Goal: Find specific page/section: Find specific page/section

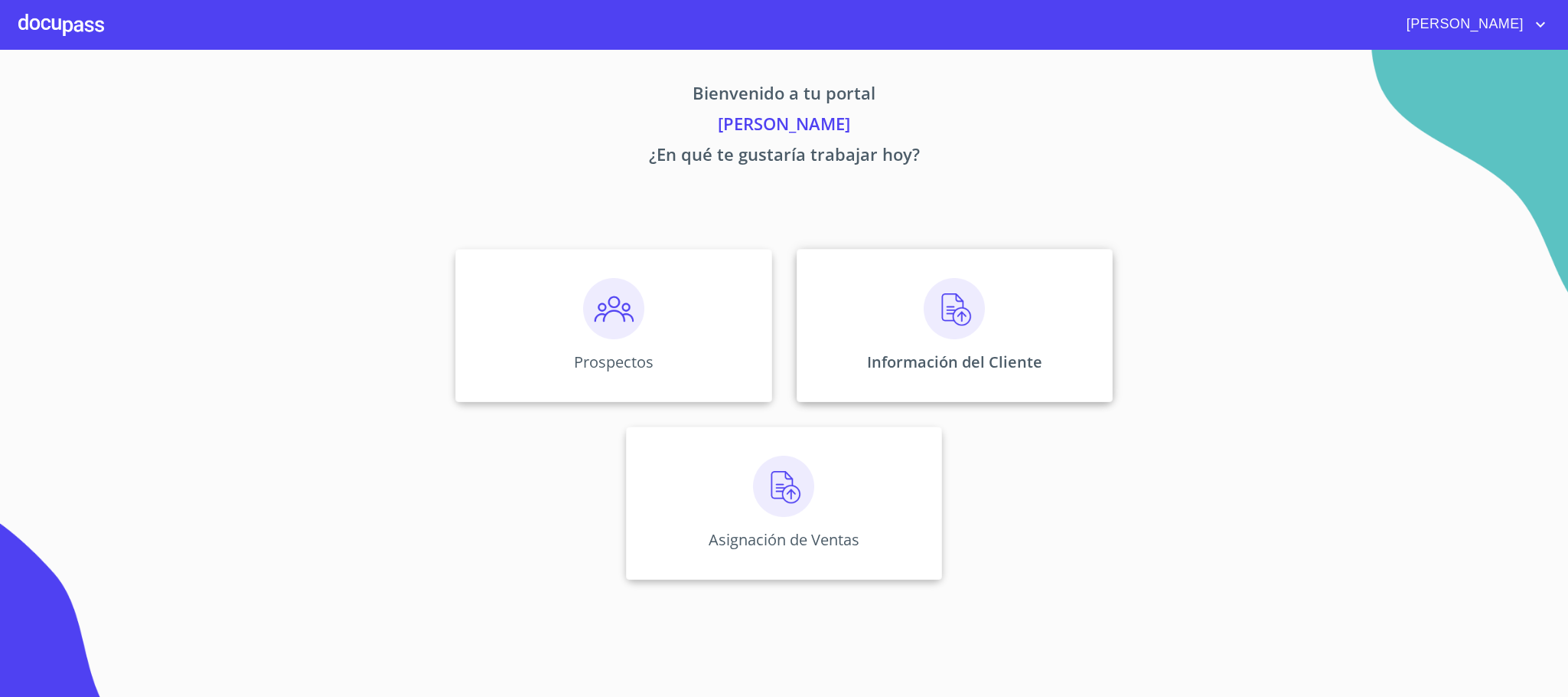
click at [973, 324] on img at bounding box center [954, 308] width 61 height 61
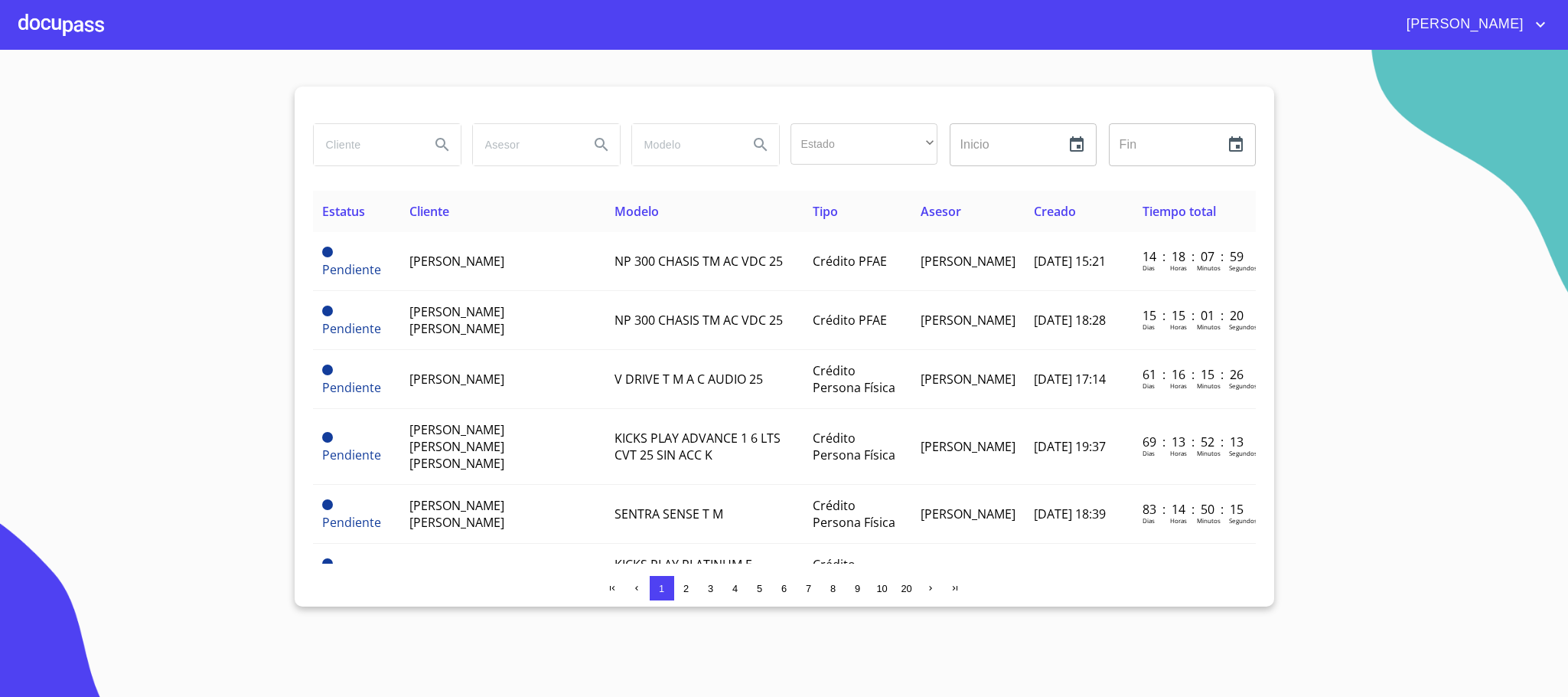
click at [389, 159] on input "search" at bounding box center [366, 145] width 104 height 42
click at [385, 136] on input "beatr" at bounding box center [366, 145] width 104 height 42
type input "[PERSON_NAME]"
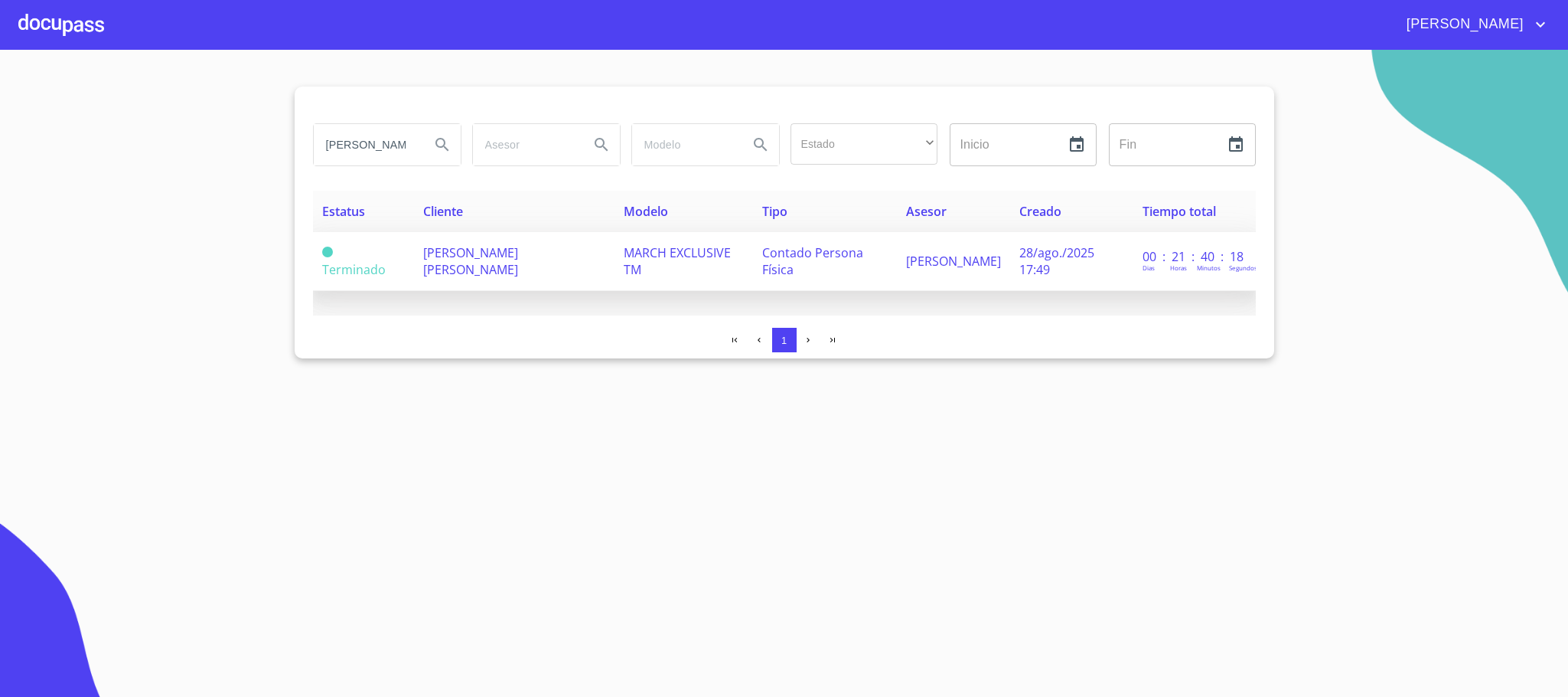
click at [478, 268] on td "[PERSON_NAME] [PERSON_NAME]" at bounding box center [514, 261] width 200 height 58
